Goal: Check status: Check status

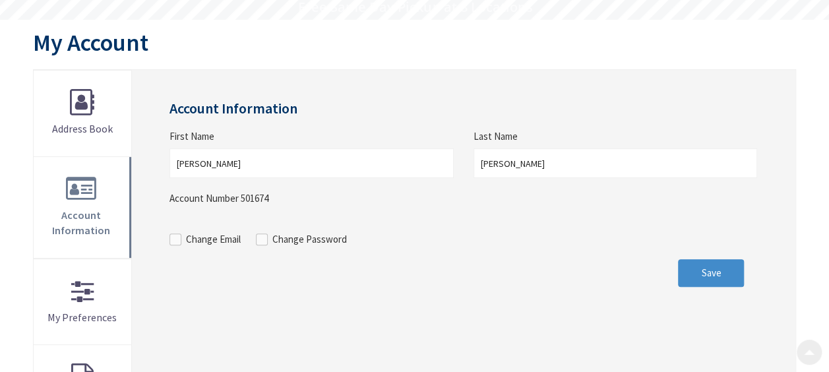
scroll to position [132, 0]
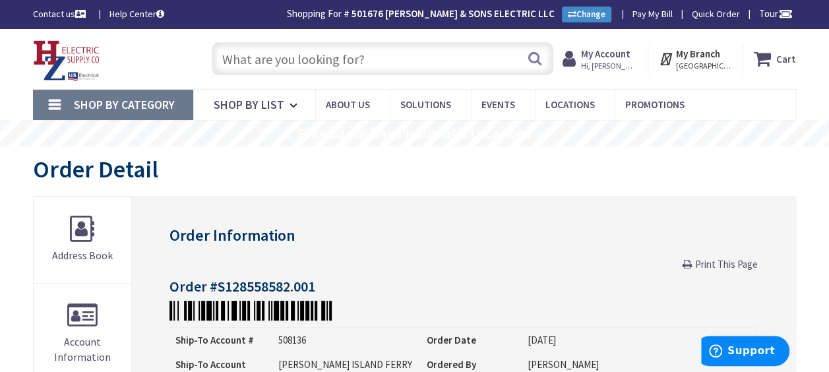
click at [630, 58] on strong "My Account" at bounding box center [605, 54] width 49 height 13
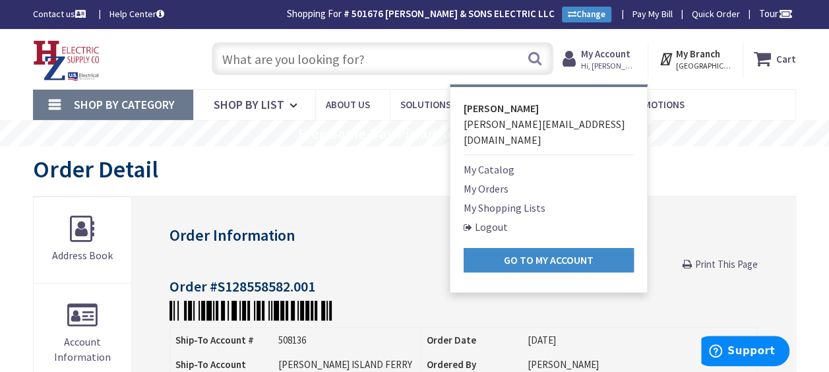
click at [487, 181] on link "My Orders" at bounding box center [486, 189] width 45 height 16
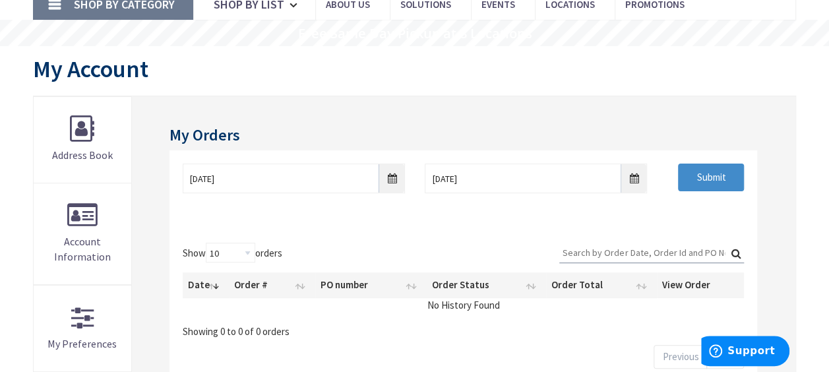
scroll to position [132, 0]
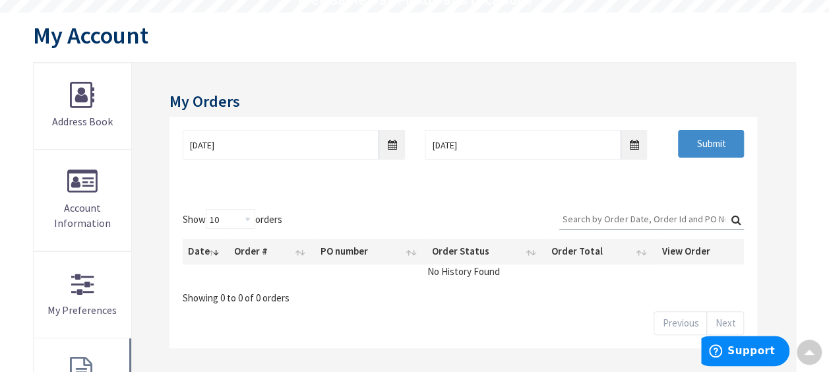
click at [391, 187] on div "9/27/2025 10/4/2025 Submit" at bounding box center [464, 156] width 588 height 79
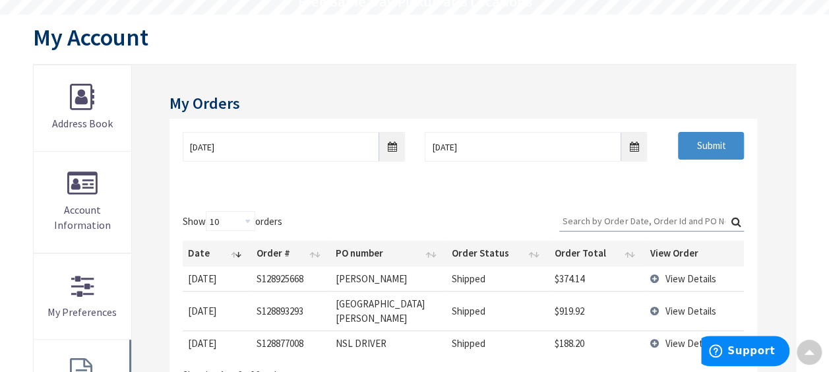
scroll to position [133, 0]
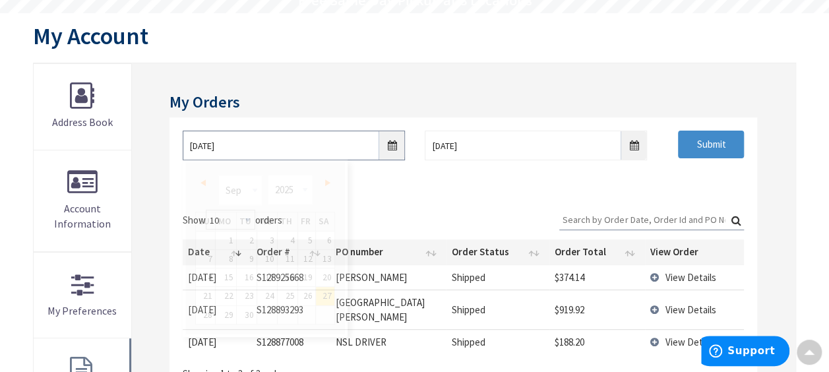
click at [391, 144] on input "9/27/2025" at bounding box center [294, 146] width 222 height 30
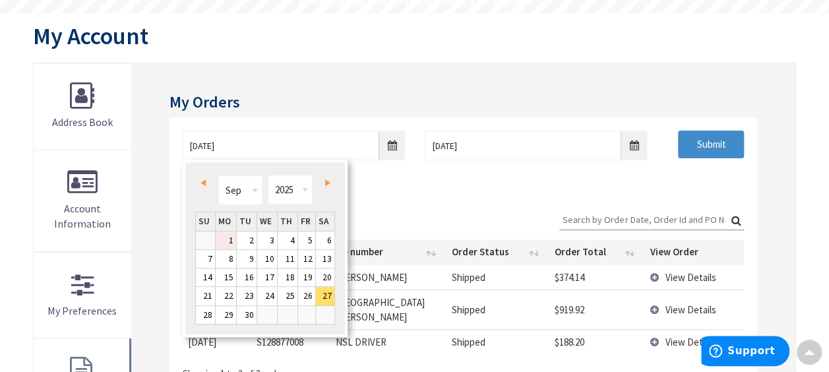
click at [233, 244] on link "1" at bounding box center [226, 241] width 20 height 18
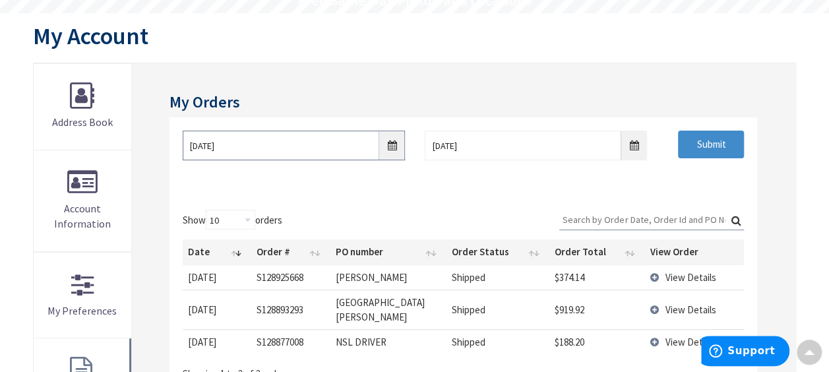
click at [391, 146] on input "09/01/2025" at bounding box center [294, 146] width 222 height 30
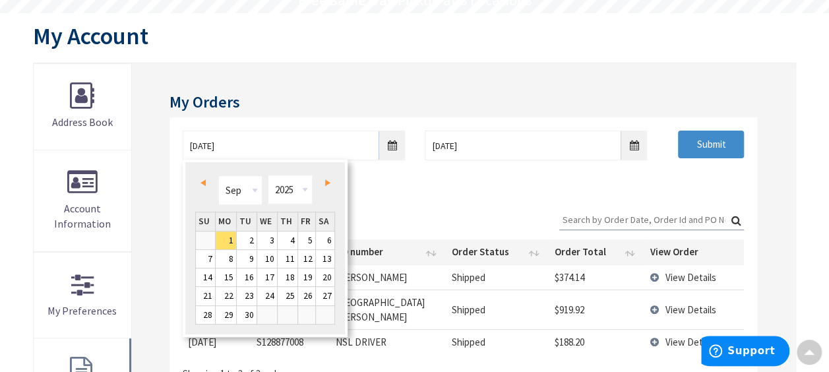
click at [203, 179] on span "Prev" at bounding box center [203, 182] width 5 height 7
click at [331, 182] on link "Next" at bounding box center [325, 183] width 18 height 18
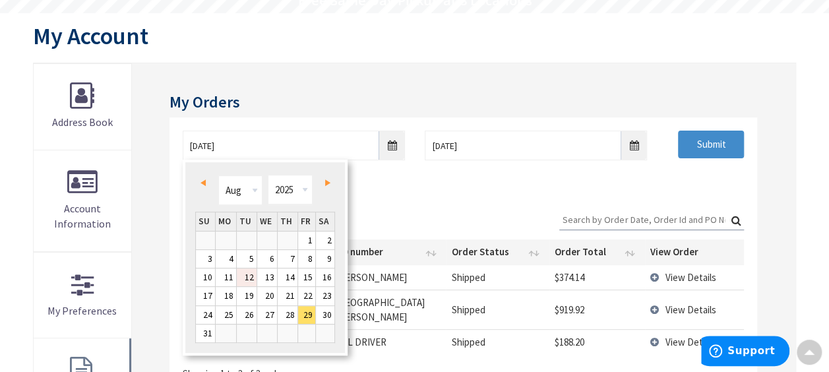
click at [251, 279] on link "12" at bounding box center [247, 278] width 20 height 18
type input "08/12/2025"
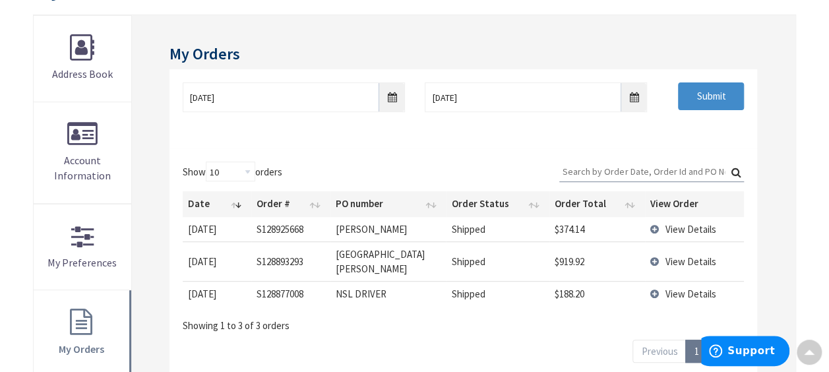
scroll to position [199, 0]
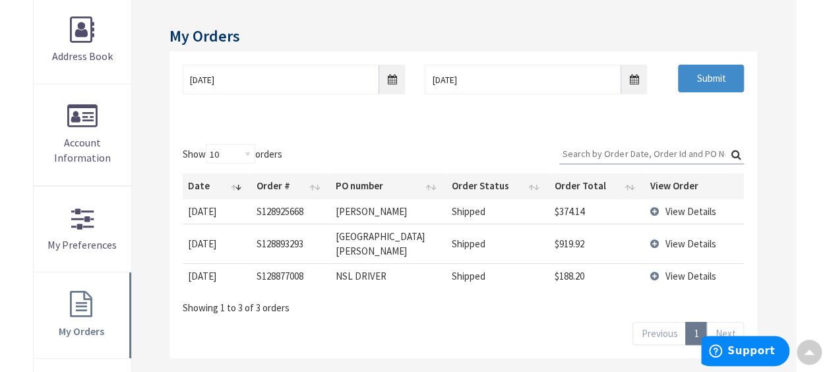
click at [616, 150] on input "Search:" at bounding box center [652, 154] width 185 height 20
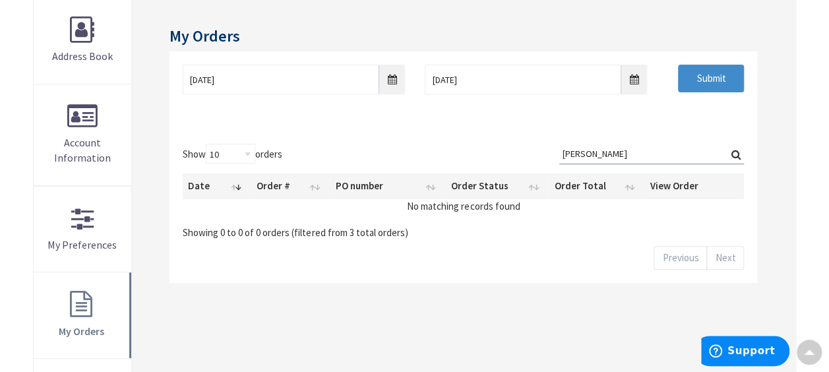
type input "Noyes"
click at [735, 154] on label "Search: Noyes" at bounding box center [652, 154] width 185 height 20
click at [735, 154] on input "Noyes" at bounding box center [652, 154] width 185 height 20
click at [738, 152] on label "Search: Noyes" at bounding box center [652, 154] width 185 height 20
click at [738, 152] on input "Noyes" at bounding box center [652, 154] width 185 height 20
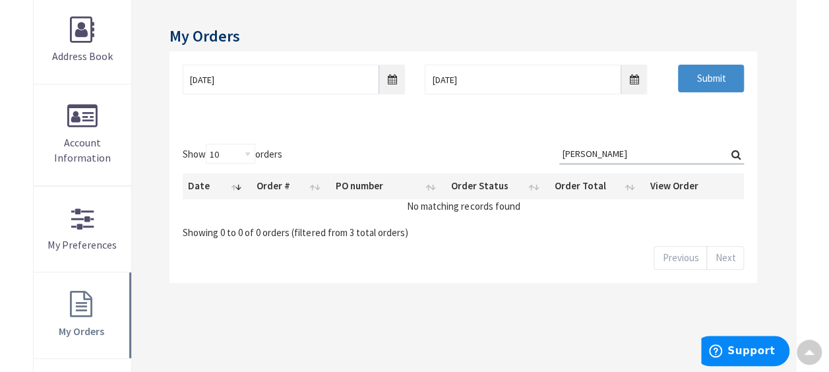
click at [738, 152] on label "Search: Noyes" at bounding box center [652, 154] width 185 height 20
click at [738, 152] on input "Noyes" at bounding box center [652, 154] width 185 height 20
click at [727, 87] on input "Submit" at bounding box center [711, 79] width 66 height 28
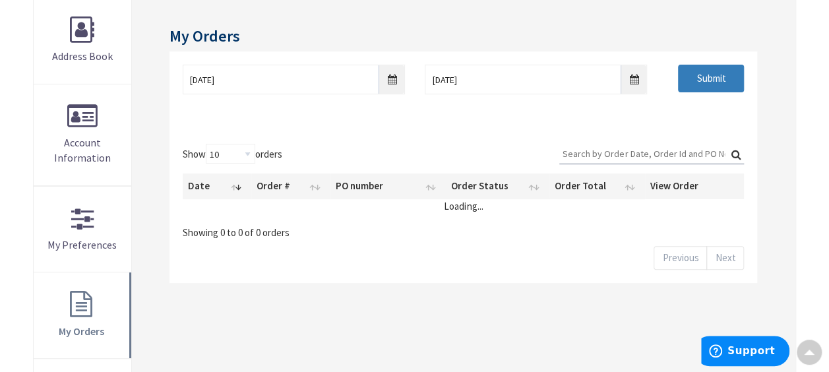
click at [721, 81] on input "Submit" at bounding box center [711, 79] width 66 height 28
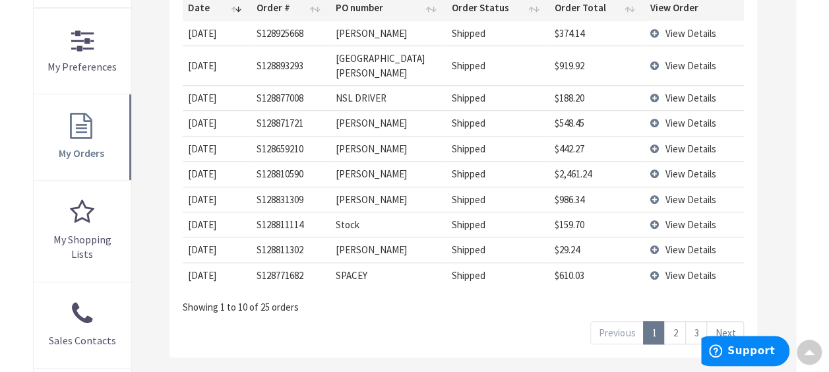
scroll to position [397, 0]
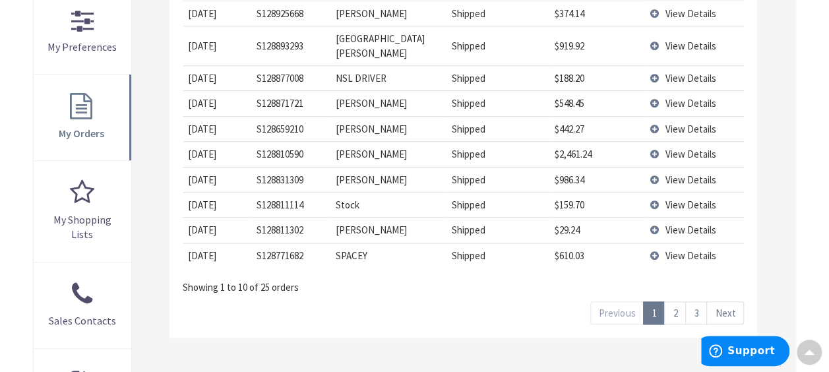
click at [678, 302] on link "2" at bounding box center [676, 313] width 22 height 23
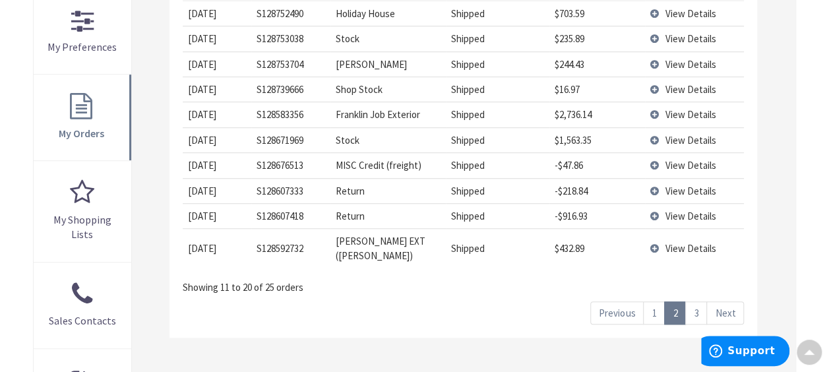
click at [703, 311] on link "3" at bounding box center [697, 313] width 22 height 23
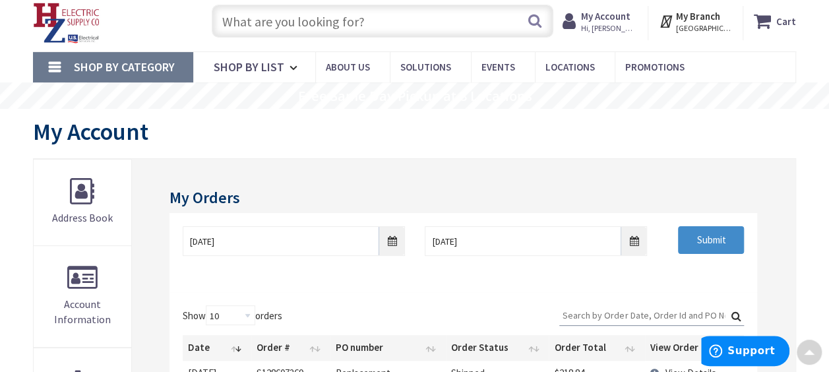
scroll to position [0, 0]
